Goal: Task Accomplishment & Management: Manage account settings

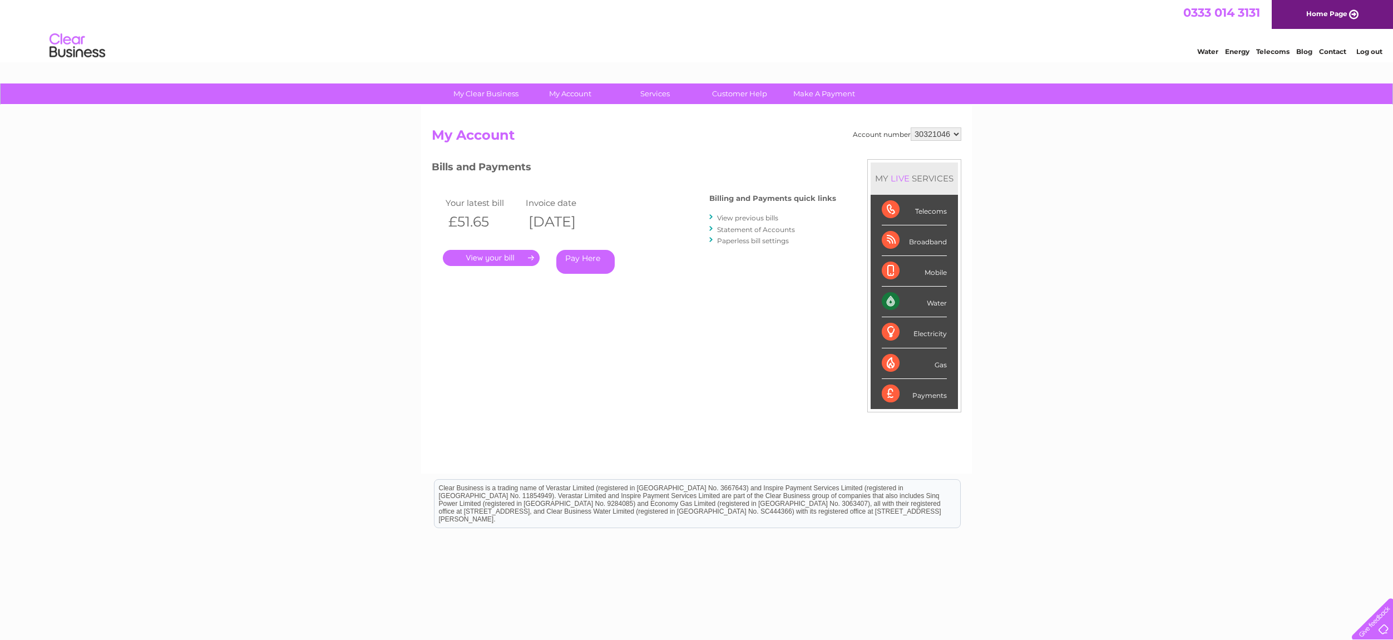
click at [763, 217] on link "View previous bills" at bounding box center [747, 218] width 61 height 8
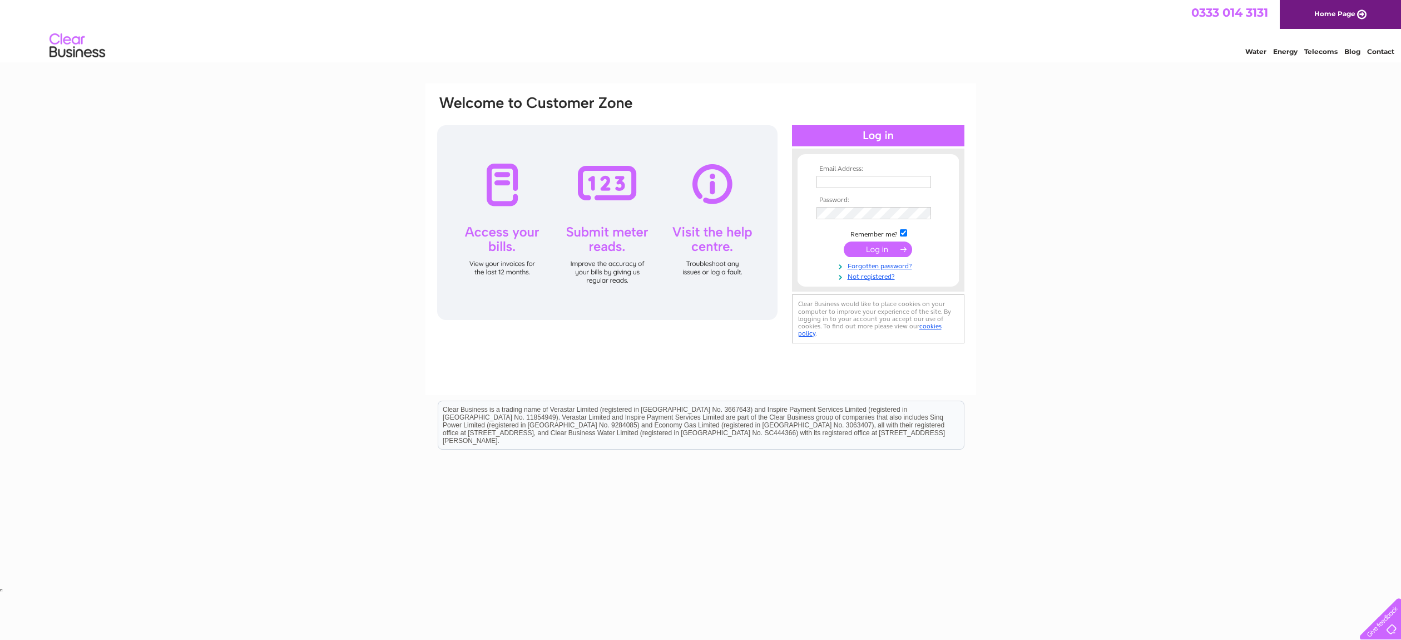
type input "hi5commercialservices@hotmail.com"
click at [871, 249] on input "submit" at bounding box center [878, 249] width 68 height 16
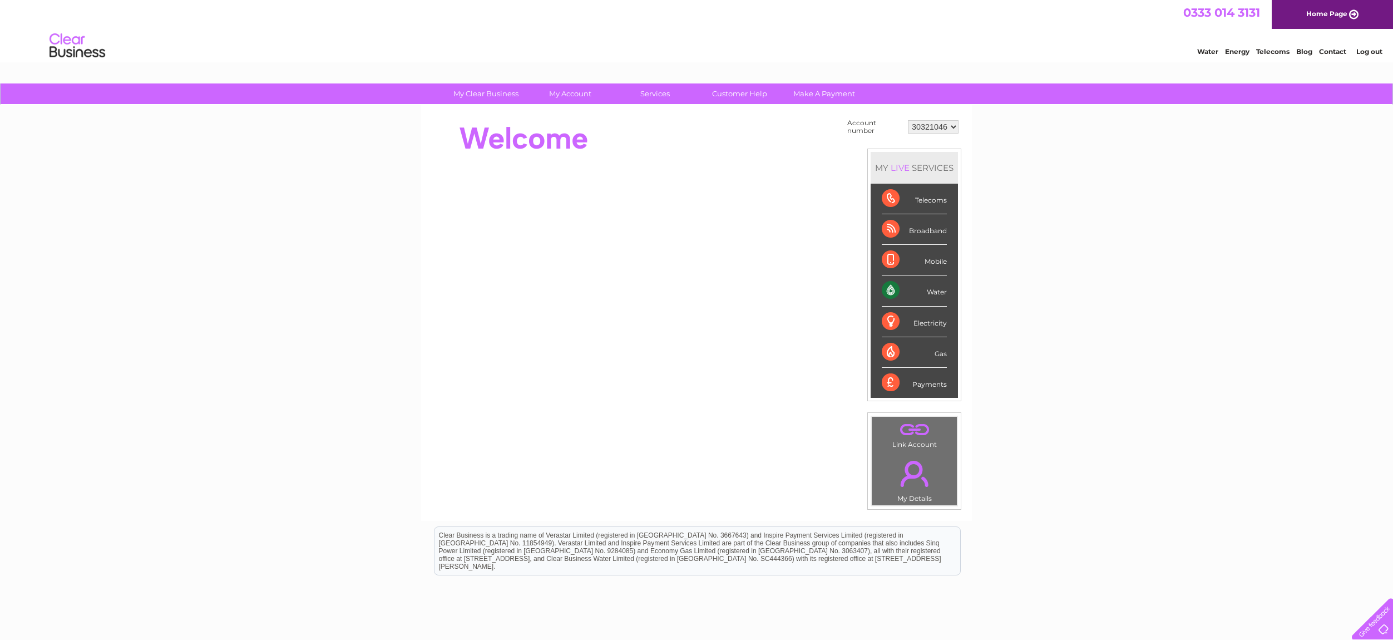
click at [954, 128] on select "30321046" at bounding box center [933, 126] width 51 height 13
click at [919, 494] on td ". My Details" at bounding box center [914, 478] width 86 height 55
click at [923, 472] on link "." at bounding box center [914, 473] width 80 height 39
